Goal: Task Accomplishment & Management: Manage account settings

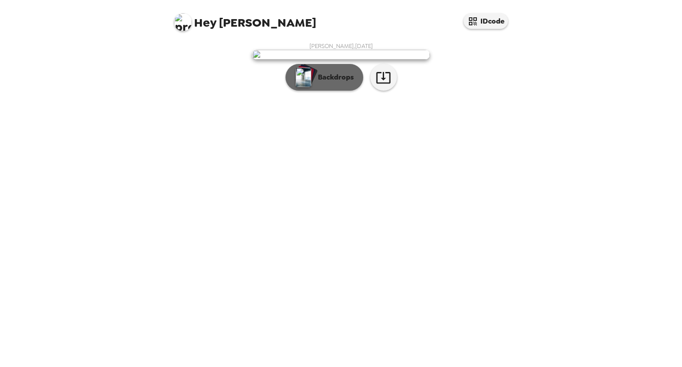
click at [337, 83] on p "Backdrops" at bounding box center [333, 77] width 40 height 11
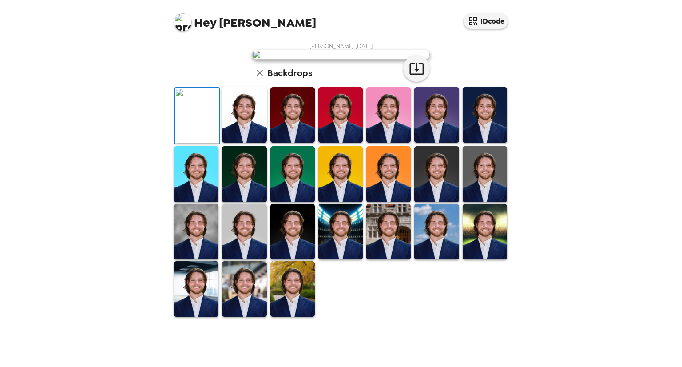
click at [477, 143] on img at bounding box center [485, 115] width 44 height 56
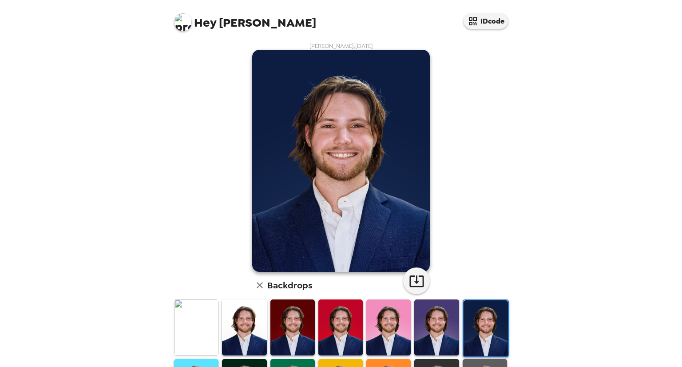
scroll to position [171, 0]
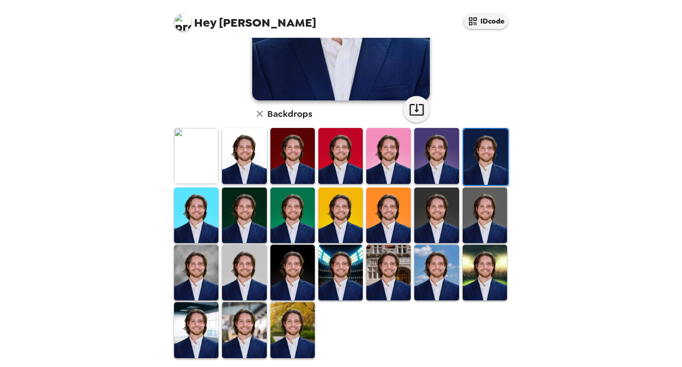
click at [227, 266] on img at bounding box center [244, 273] width 44 height 56
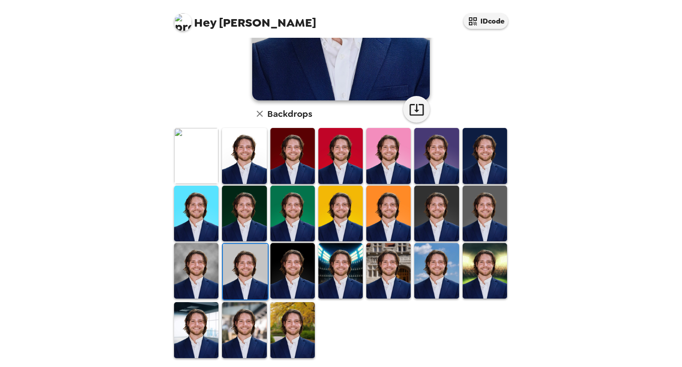
scroll to position [38, 0]
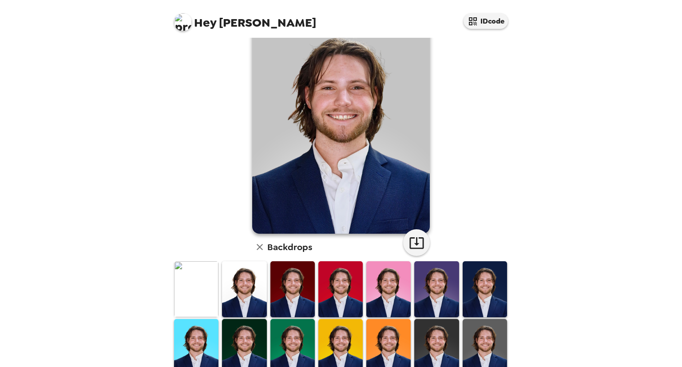
click at [463, 301] on img at bounding box center [485, 289] width 44 height 56
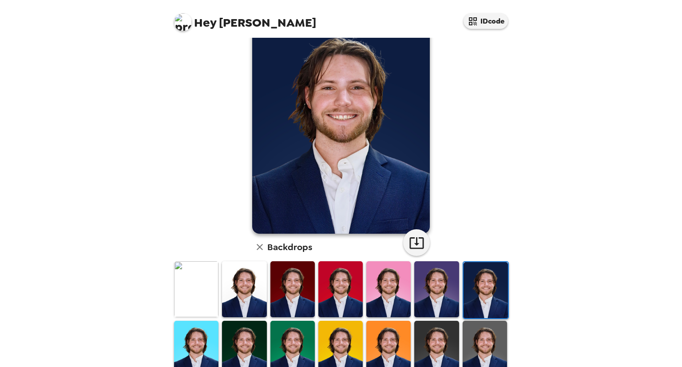
click at [178, 283] on img at bounding box center [196, 289] width 44 height 56
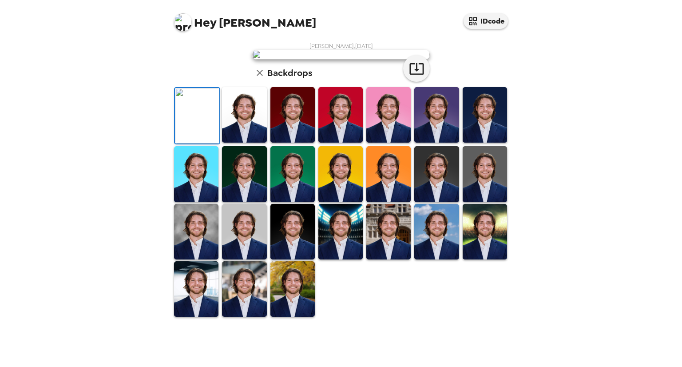
scroll to position [0, 0]
click at [345, 59] on img at bounding box center [341, 55] width 178 height 10
click at [344, 59] on img at bounding box center [341, 55] width 178 height 10
click at [342, 59] on img at bounding box center [341, 55] width 178 height 10
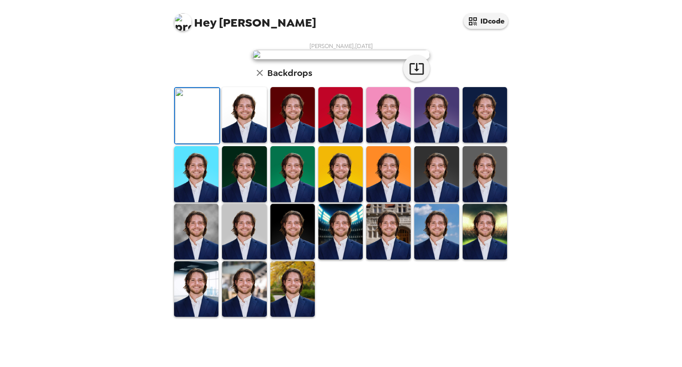
drag, startPoint x: 342, startPoint y: 156, endPoint x: 308, endPoint y: 199, distance: 55.3
click at [309, 59] on img at bounding box center [341, 55] width 178 height 10
click at [417, 76] on icon "button" at bounding box center [417, 69] width 16 height 16
